Goal: Information Seeking & Learning: Understand process/instructions

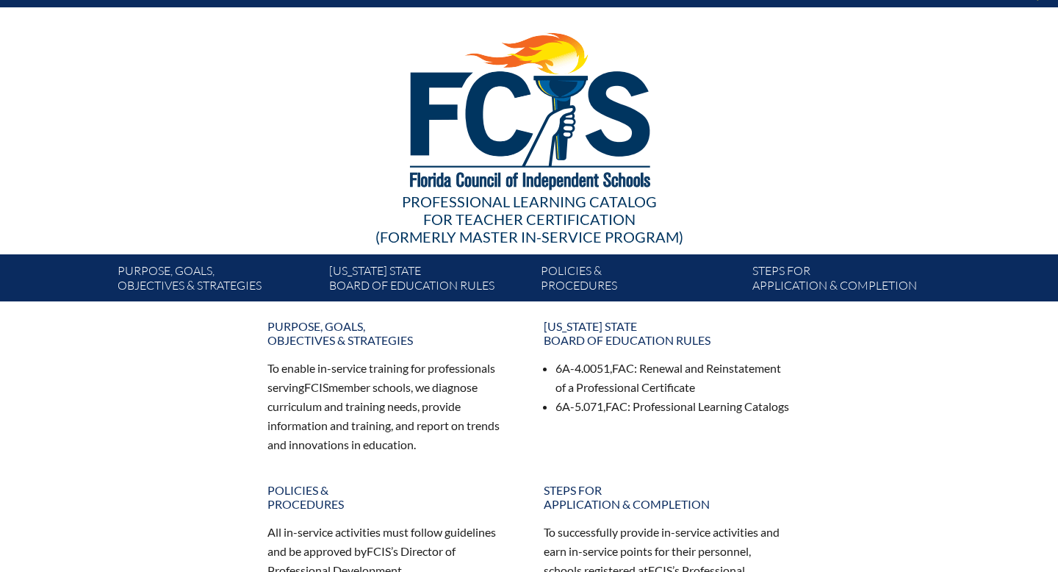
scroll to position [34, 0]
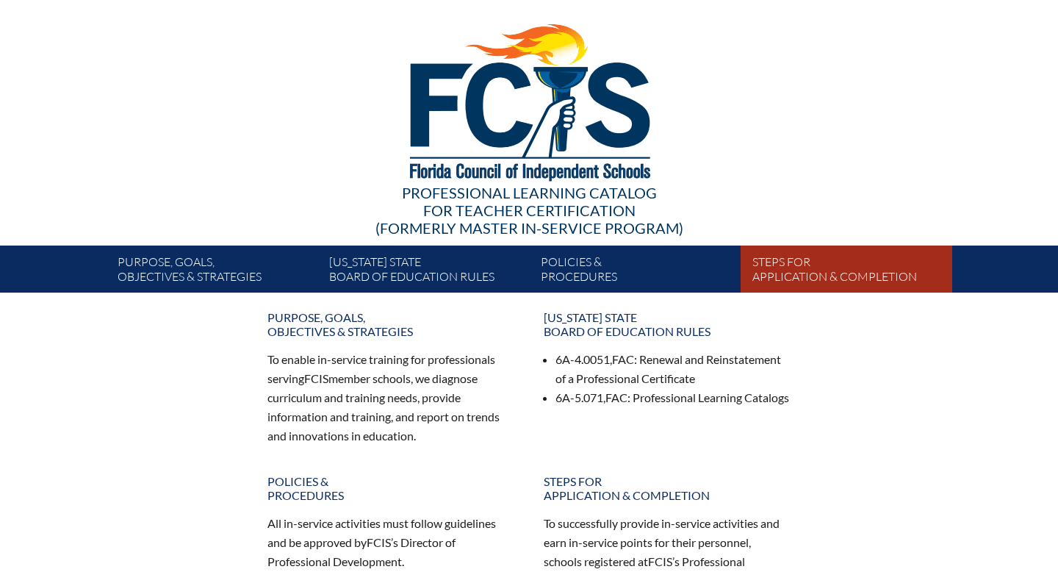
click at [797, 279] on link "Steps for application & completion" at bounding box center [853, 271] width 212 height 41
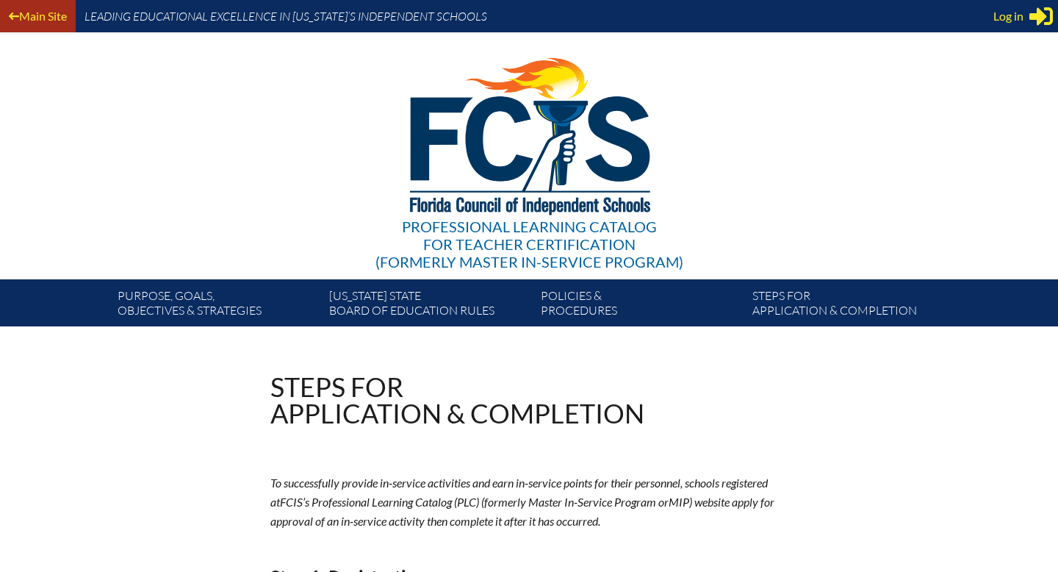
click at [26, 18] on link "Main Site" at bounding box center [38, 16] width 70 height 20
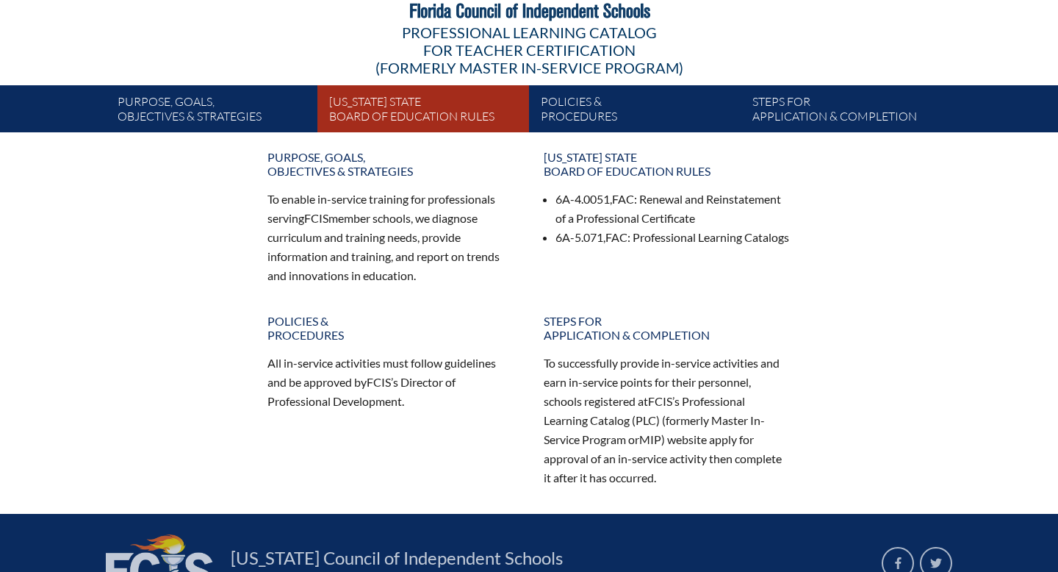
scroll to position [185, 0]
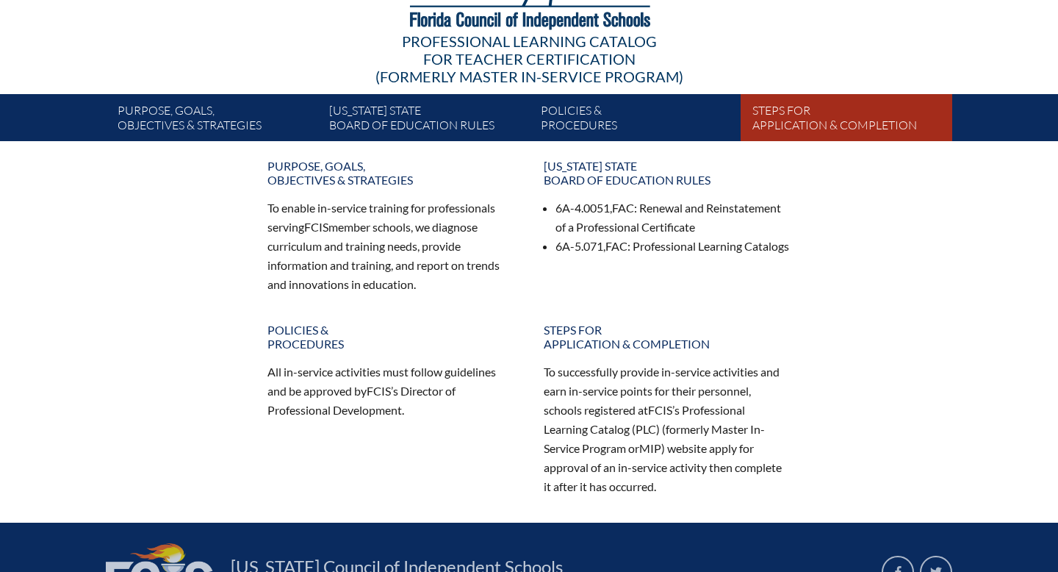
click at [808, 124] on link "Steps for application & completion" at bounding box center [853, 120] width 212 height 41
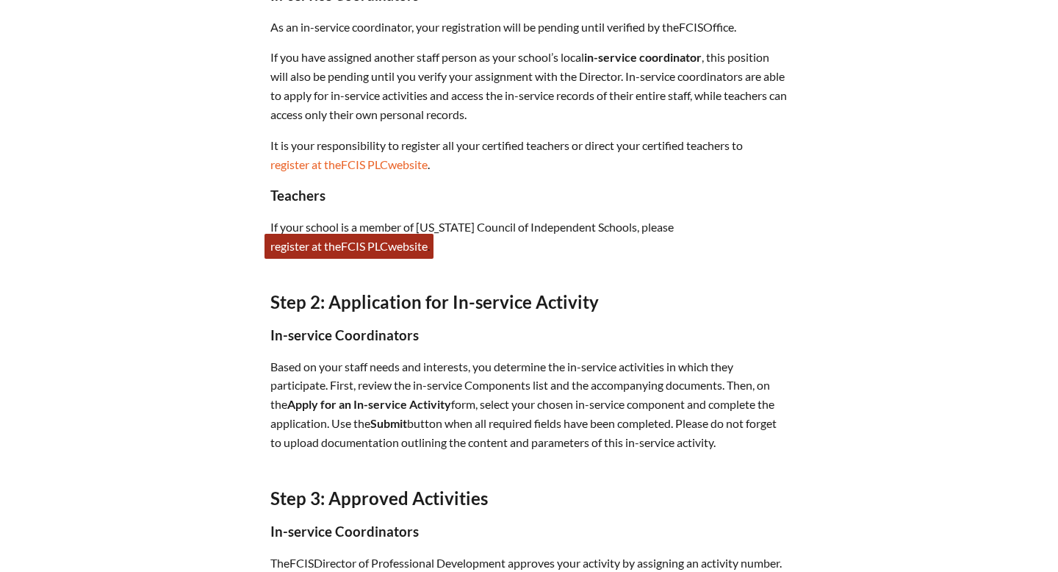
scroll to position [686, 0]
click at [346, 243] on span "FCIS" at bounding box center [353, 245] width 24 height 14
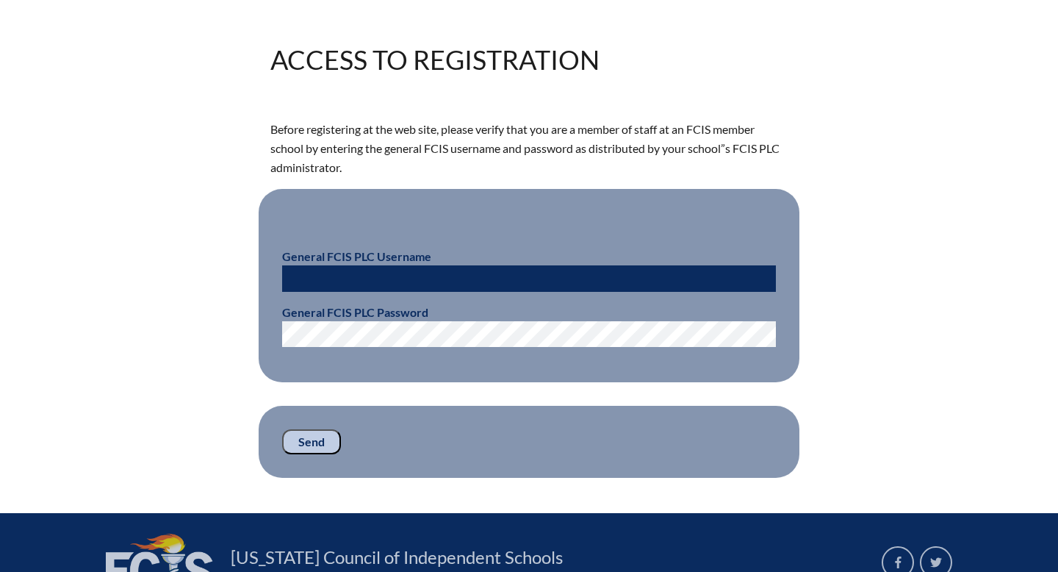
scroll to position [321, 0]
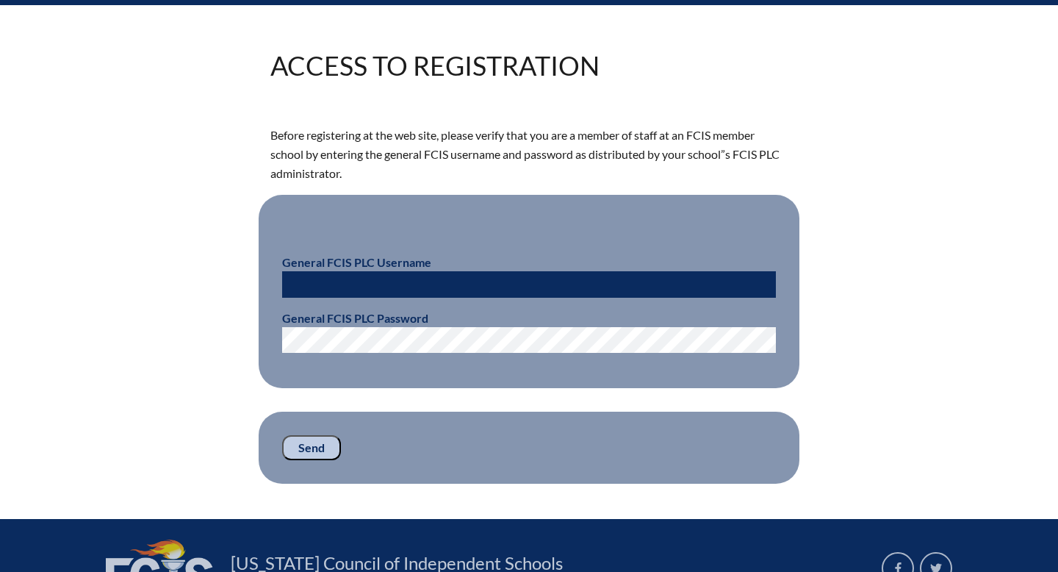
click at [354, 281] on input "text" at bounding box center [529, 284] width 494 height 26
drag, startPoint x: 354, startPoint y: 167, endPoint x: 722, endPoint y: 162, distance: 369.0
click at [722, 162] on p "Before registering at the web site, please verify that you are a member of staf…" at bounding box center [528, 154] width 517 height 57
click at [470, 161] on p "Before registering at the web site, please verify that you are a member of staf…" at bounding box center [528, 154] width 517 height 57
click at [343, 281] on input "text" at bounding box center [529, 284] width 494 height 26
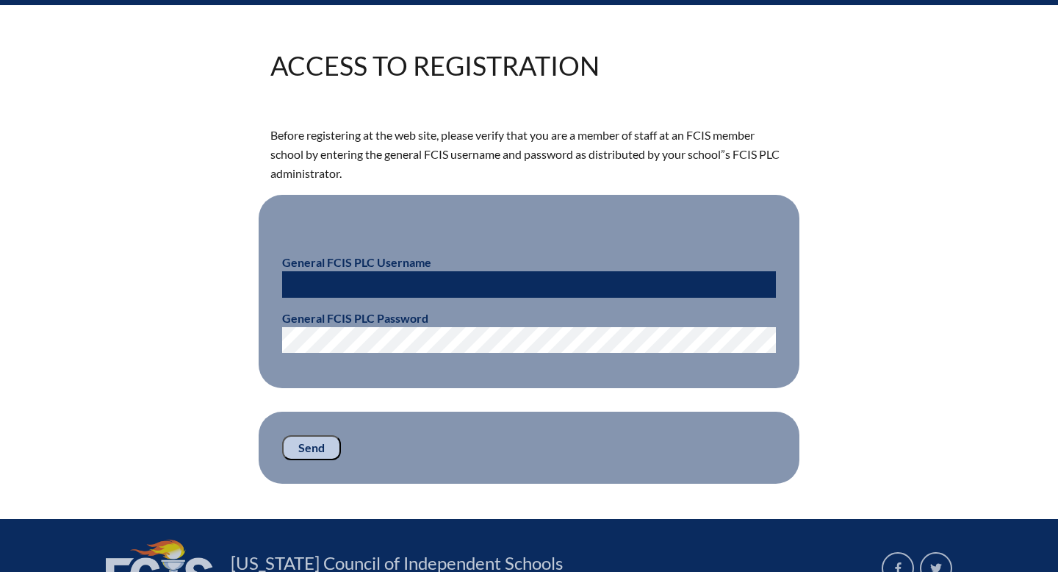
click at [306, 232] on fieldset "General FCIS PLC Username General FCIS PLC Password" at bounding box center [529, 292] width 541 height 194
drag, startPoint x: 461, startPoint y: 256, endPoint x: 274, endPoint y: 255, distance: 186.7
click at [274, 255] on fieldset "General FCIS PLC Username General FCIS PLC Password" at bounding box center [529, 292] width 541 height 194
copy b "General FCIS PLC Username"
